Goal: Transaction & Acquisition: Download file/media

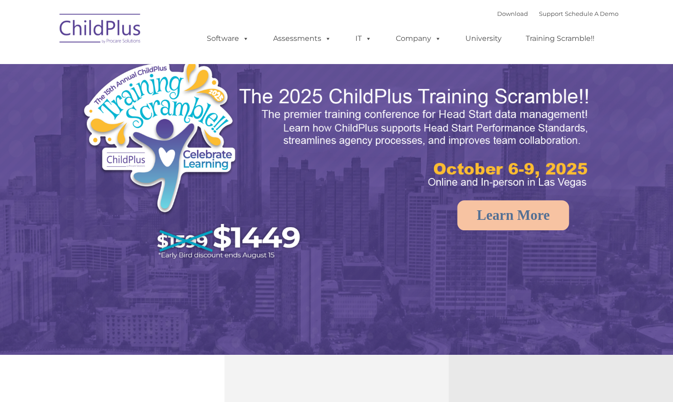
select select "MEDIUM"
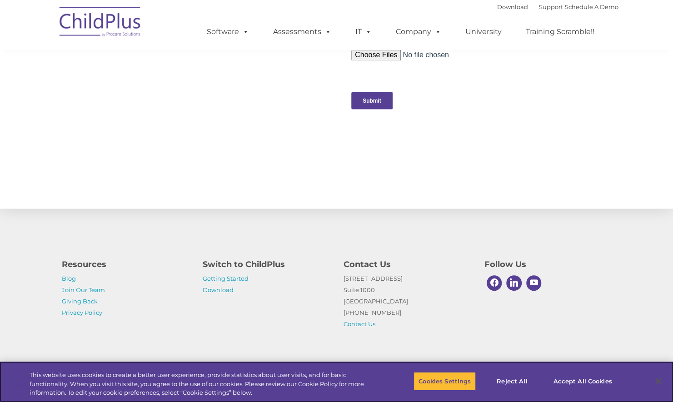
scroll to position [352, 0]
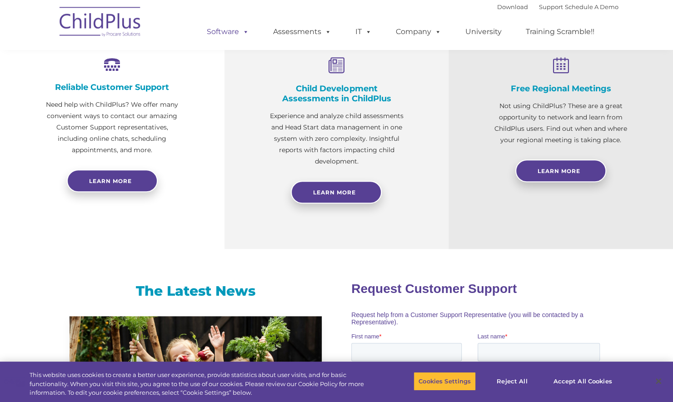
click at [228, 33] on link "Software" at bounding box center [228, 32] width 60 height 18
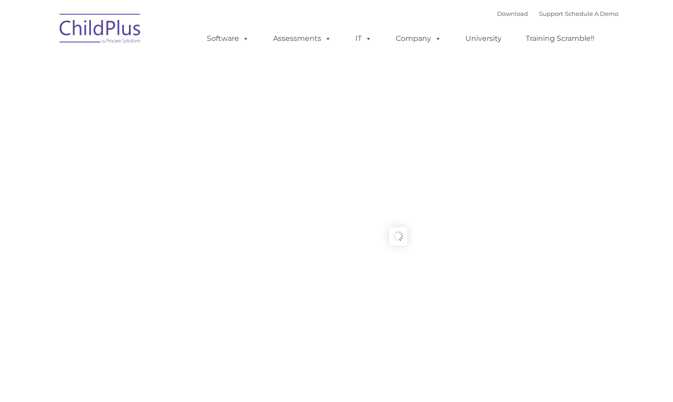
type input ""
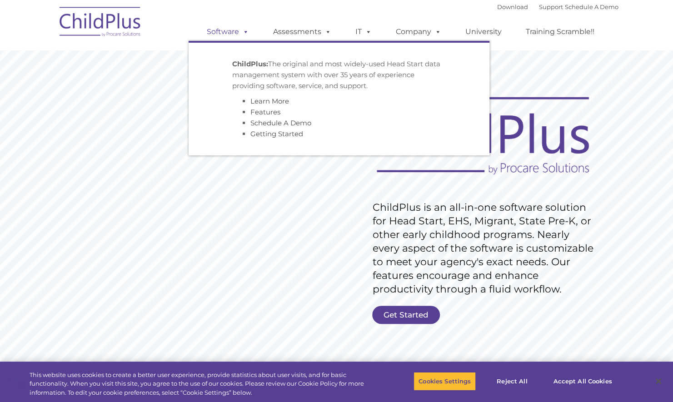
click at [246, 31] on span at bounding box center [244, 31] width 10 height 9
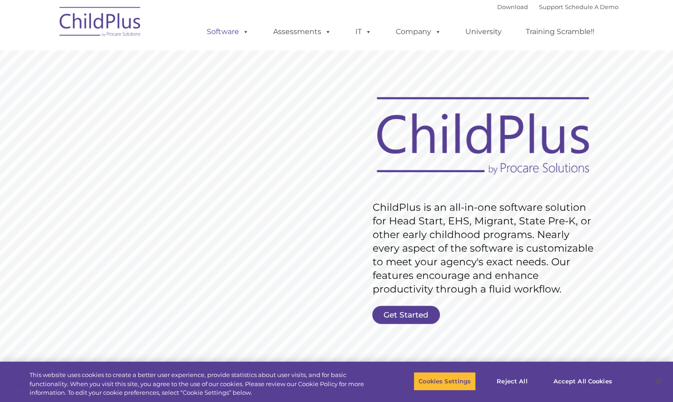
click at [246, 31] on span at bounding box center [244, 31] width 10 height 9
click at [624, 188] on rs-slide "Request Pricing ChildPlus is an all-in-one software solution for Head Start, EH…" at bounding box center [336, 236] width 673 height 409
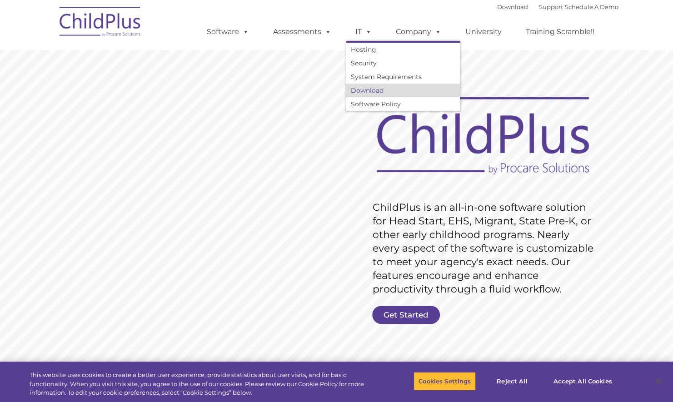
click at [370, 91] on link "Download" at bounding box center [403, 91] width 114 height 14
